Goal: Navigation & Orientation: Go to known website

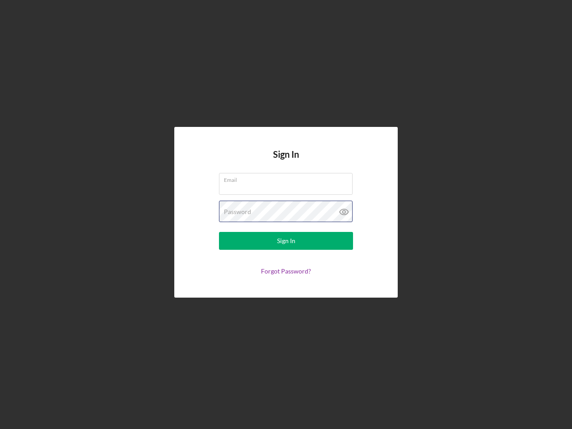
click at [286, 215] on div "Password" at bounding box center [286, 212] width 134 height 22
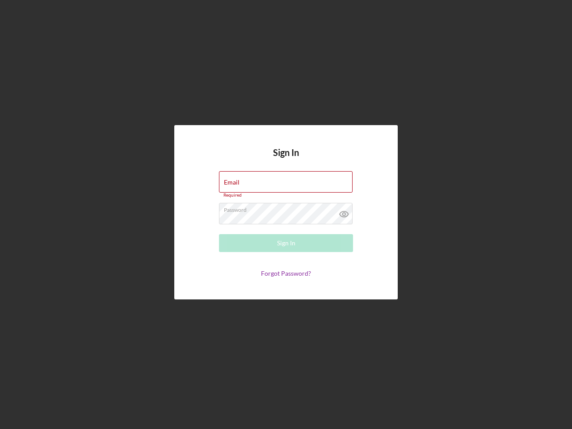
click at [344, 212] on icon at bounding box center [344, 214] width 22 height 22
